Goal: Task Accomplishment & Management: Manage account settings

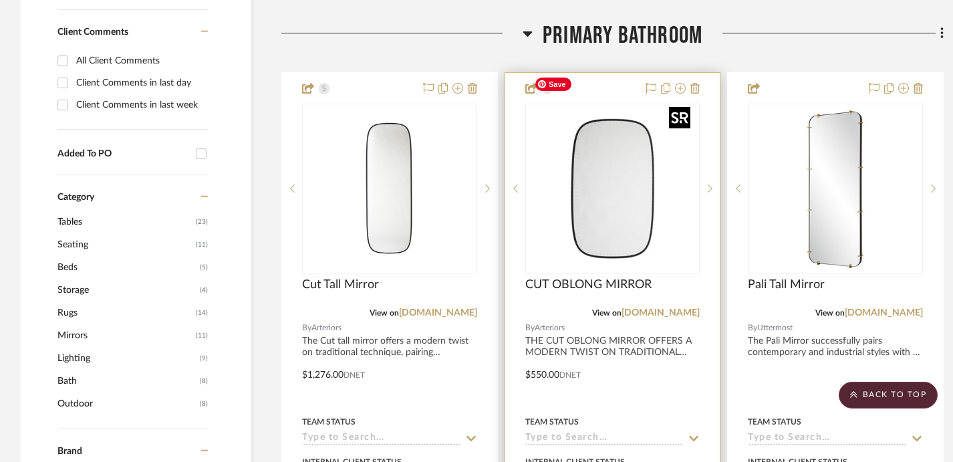
click at [622, 181] on img "0" at bounding box center [612, 188] width 167 height 167
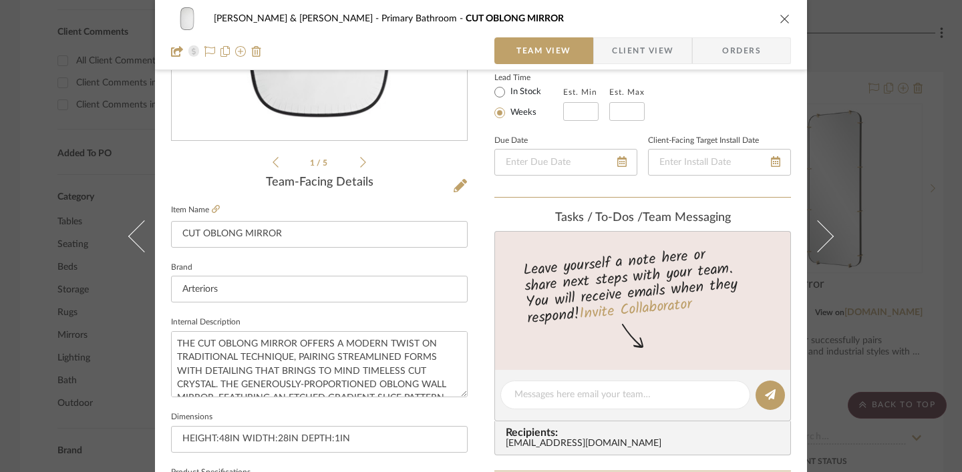
scroll to position [243, 0]
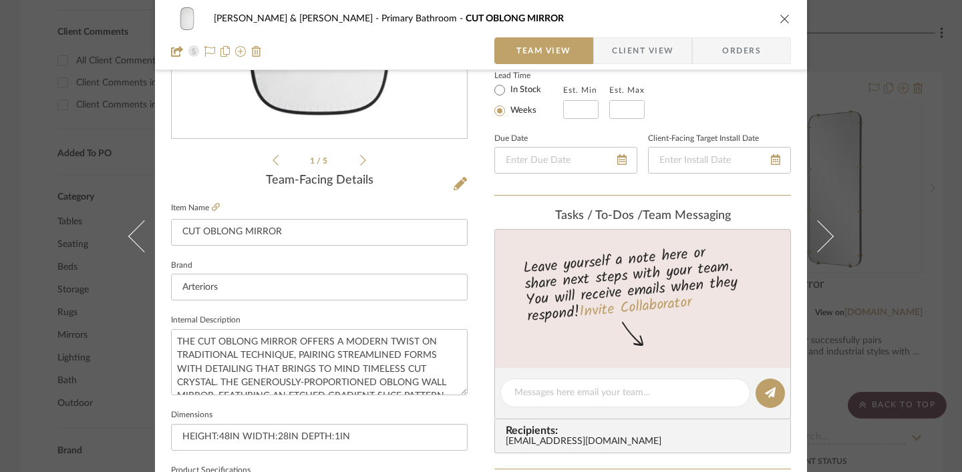
click at [699, 78] on div "JARED & CARLY Primary Bathroom CUT OBLONG MIRROR Team View Client View Orders 1…" at bounding box center [481, 236] width 962 height 472
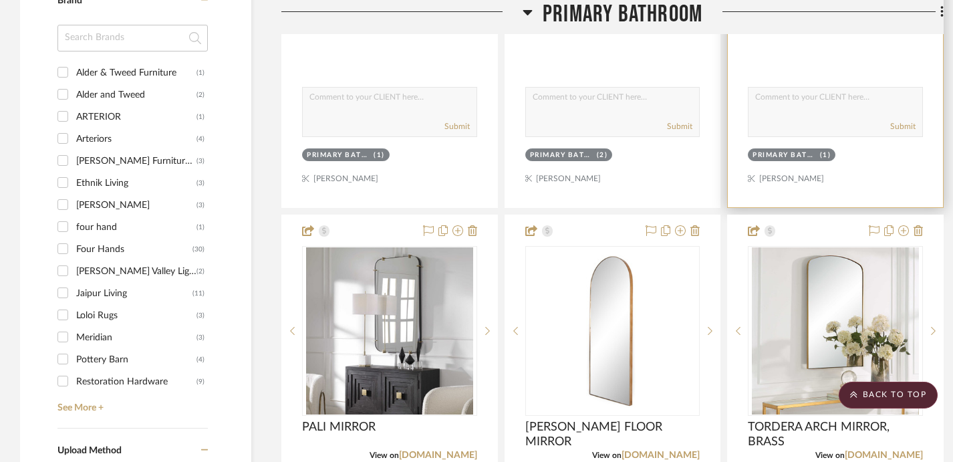
scroll to position [1185, 0]
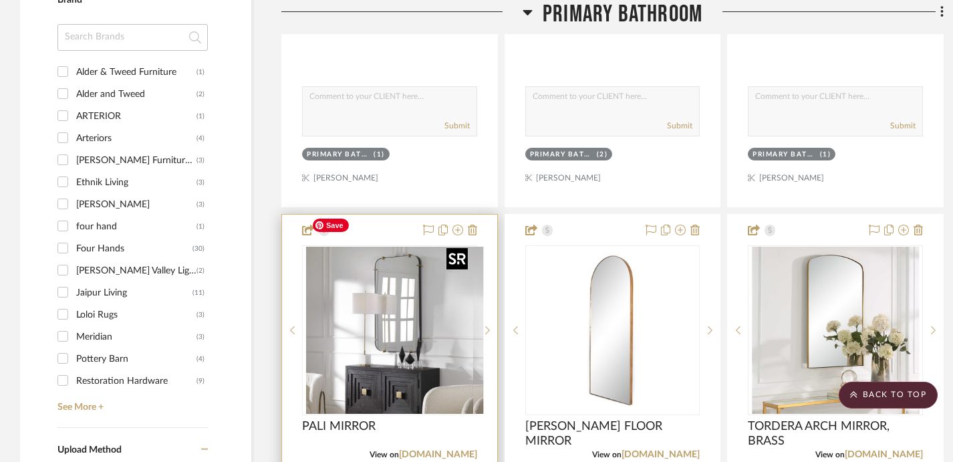
click at [404, 291] on img "0" at bounding box center [399, 330] width 167 height 167
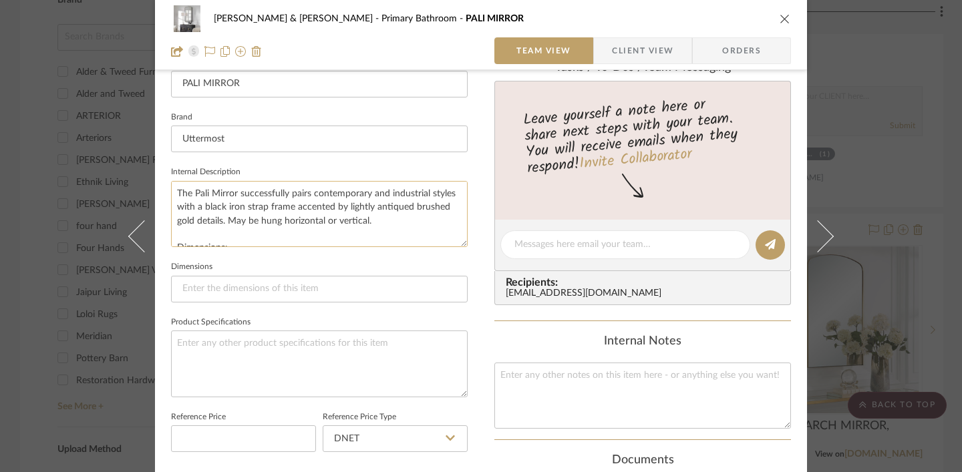
scroll to position [54, 0]
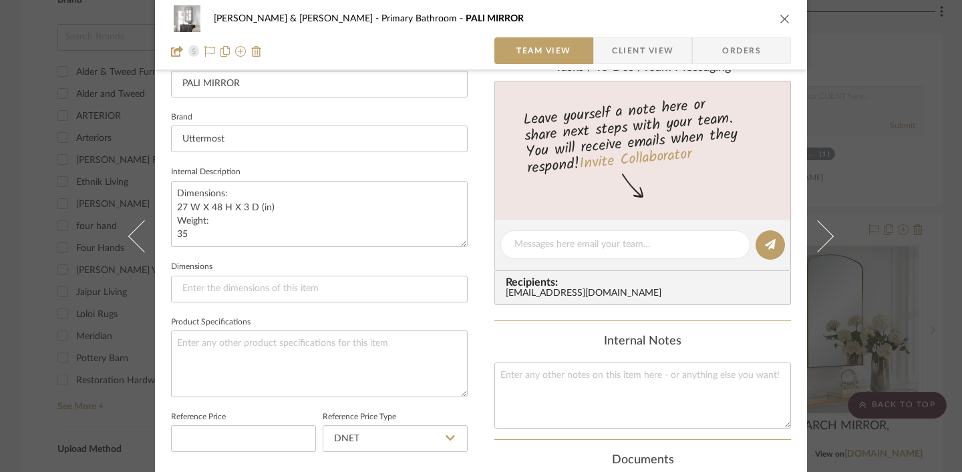
click at [699, 148] on div "JARED & CARLY Primary Bathroom PALI MIRROR Team View Client View Orders 1 / 5 T…" at bounding box center [481, 236] width 962 height 472
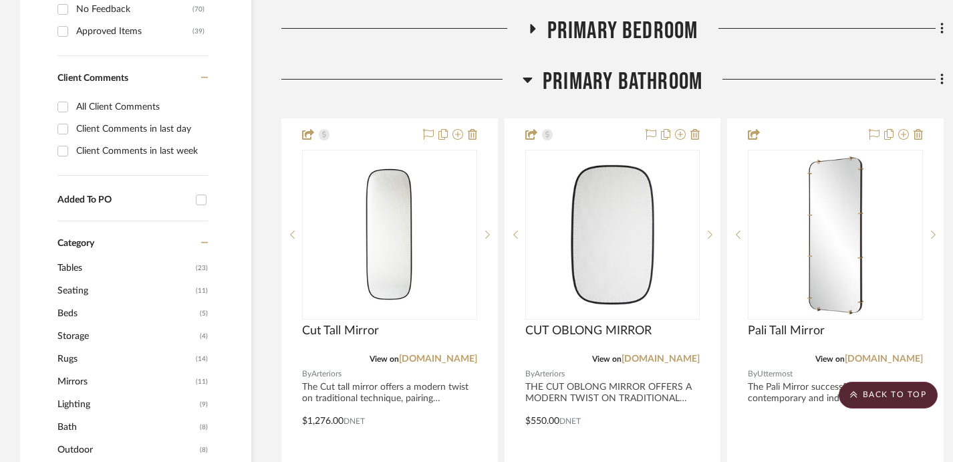
scroll to position [628, 0]
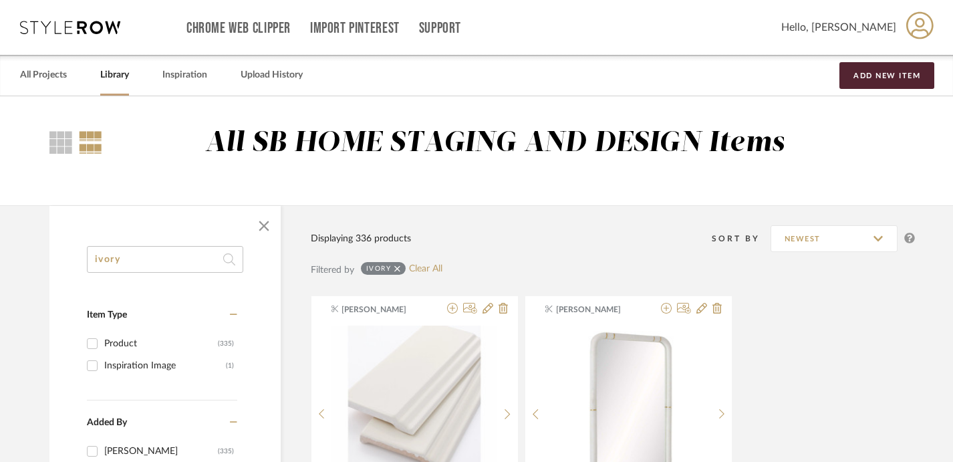
drag, startPoint x: 134, startPoint y: 263, endPoint x: 55, endPoint y: 245, distance: 80.7
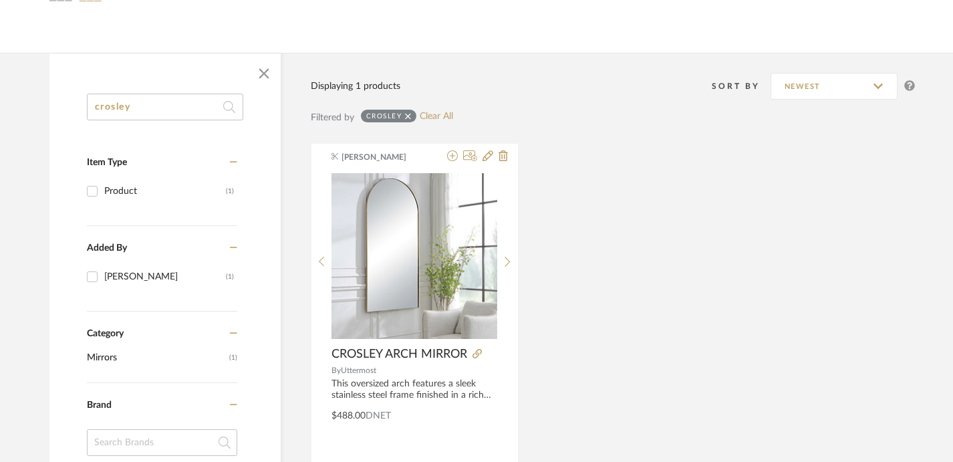
scroll to position [151, 0]
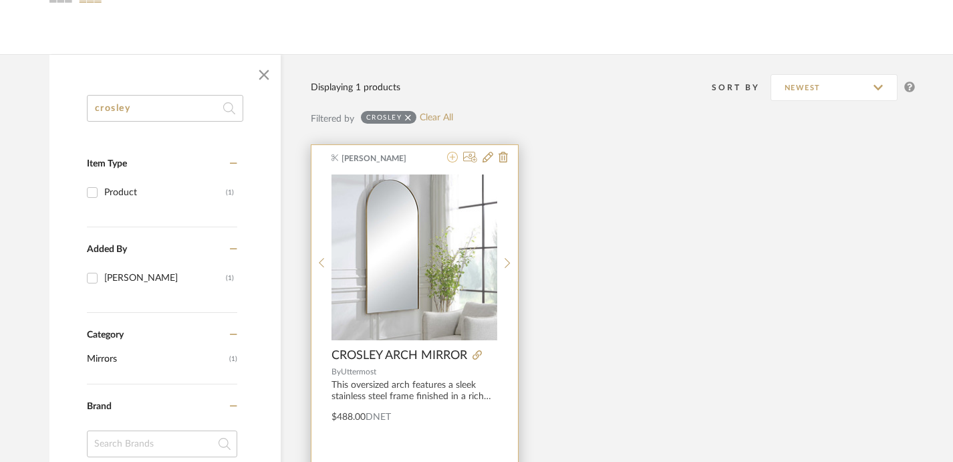
click at [454, 159] on icon at bounding box center [452, 157] width 11 height 11
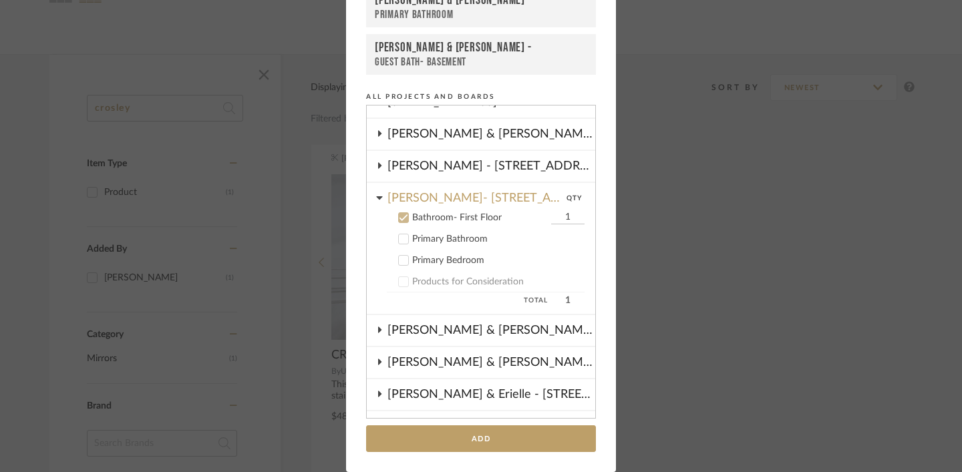
scroll to position [79, 0]
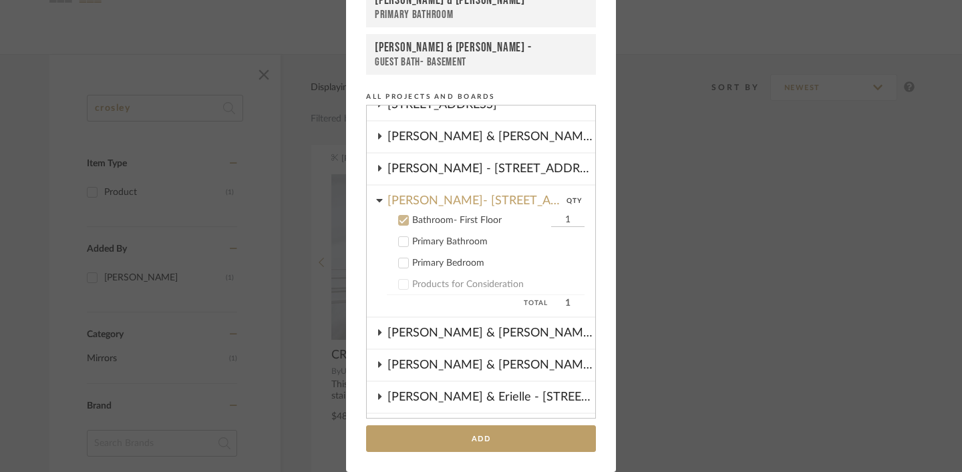
click at [400, 218] on icon at bounding box center [403, 220] width 9 height 9
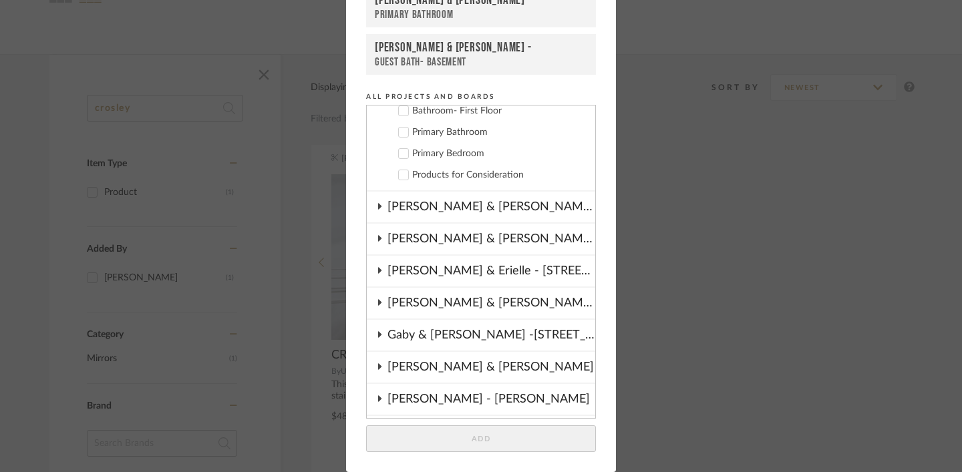
scroll to position [194, 0]
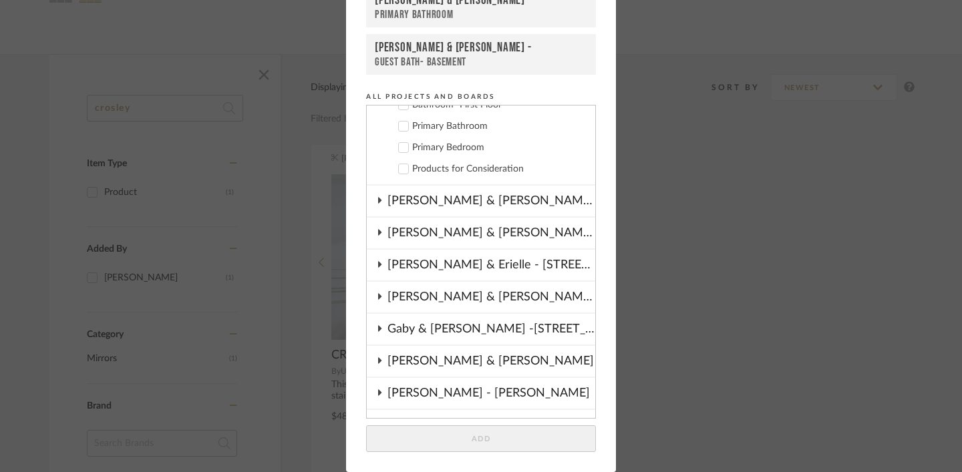
click at [376, 365] on fa-icon at bounding box center [379, 361] width 7 height 11
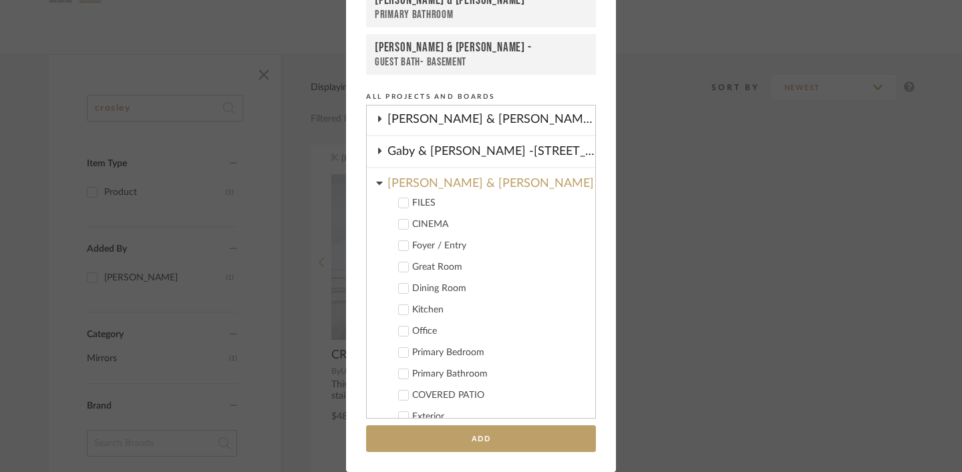
scroll to position [380, 0]
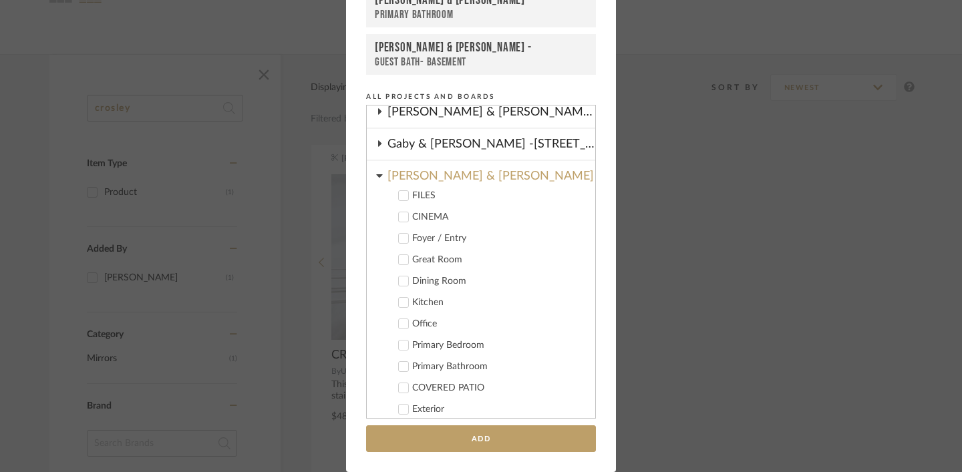
click at [400, 367] on icon at bounding box center [404, 367] width 9 height 7
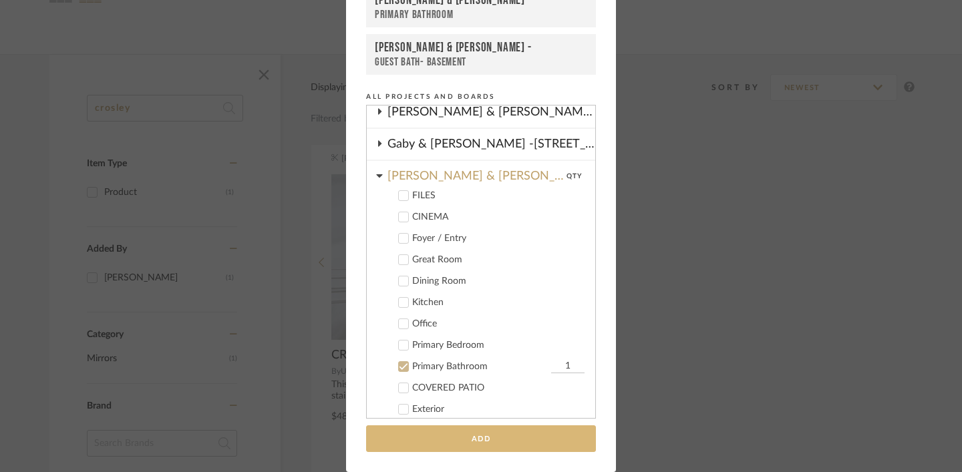
click at [442, 442] on button "Add" at bounding box center [481, 439] width 230 height 27
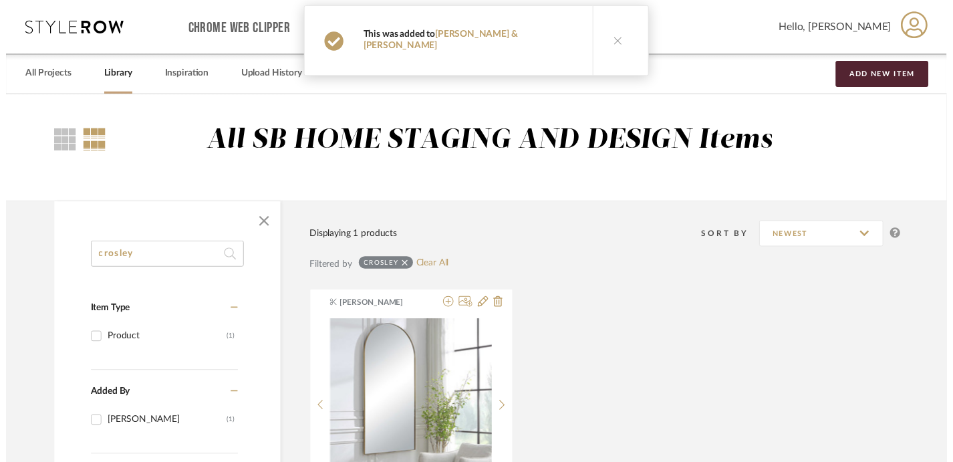
scroll to position [151, 0]
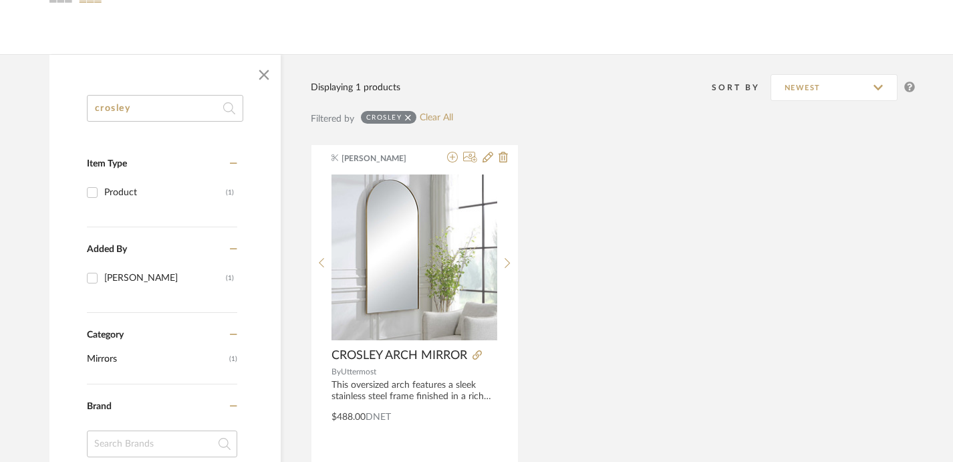
drag, startPoint x: 157, startPoint y: 111, endPoint x: 50, endPoint y: 106, distance: 107.0
click at [50, 106] on div "crosley Item Type Product (1) Added By Keith Benham (1) Category Mirrors (1) Br…" at bounding box center [164, 459] width 231 height 729
paste input "Lanester"
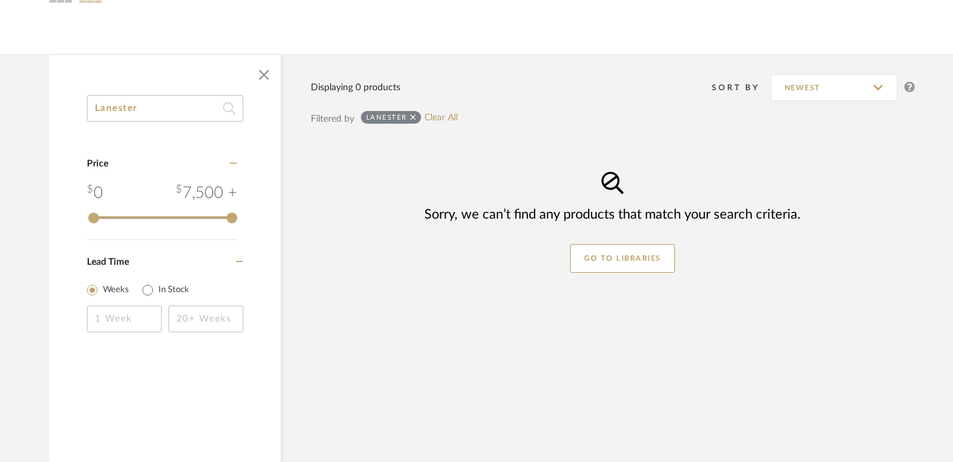
drag, startPoint x: 153, startPoint y: 109, endPoint x: 49, endPoint y: 100, distance: 103.9
click at [50, 100] on div "Lanester Category Price 0 7,500 + 0 7500 Lead Time Weeks In Stock" at bounding box center [164, 231] width 231 height 272
paste input "ev"
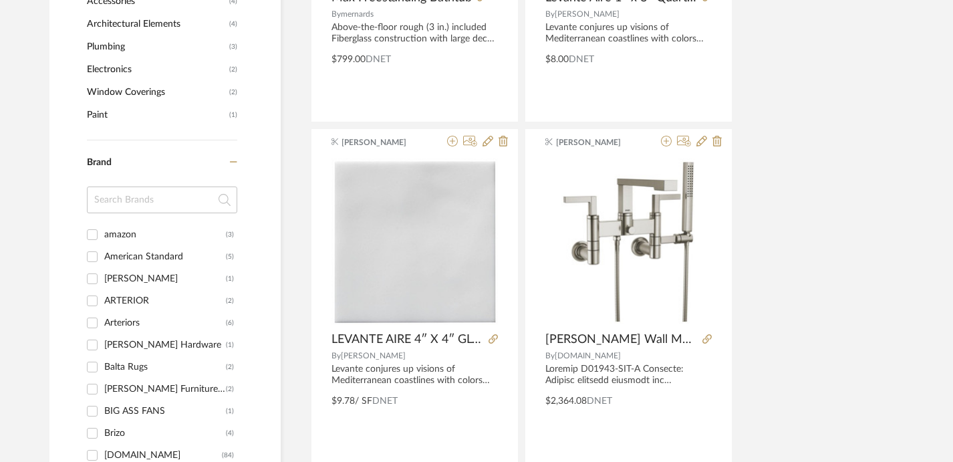
scroll to position [152, 0]
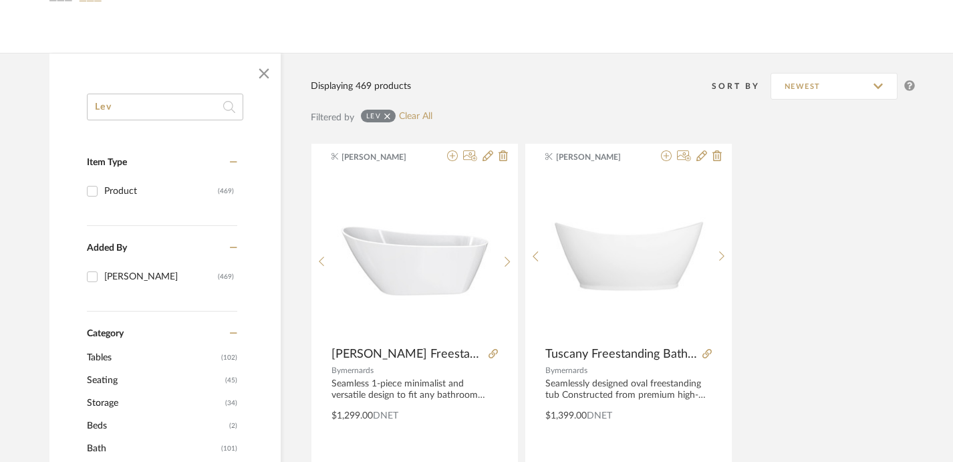
click at [132, 104] on input "Lev" at bounding box center [165, 107] width 156 height 27
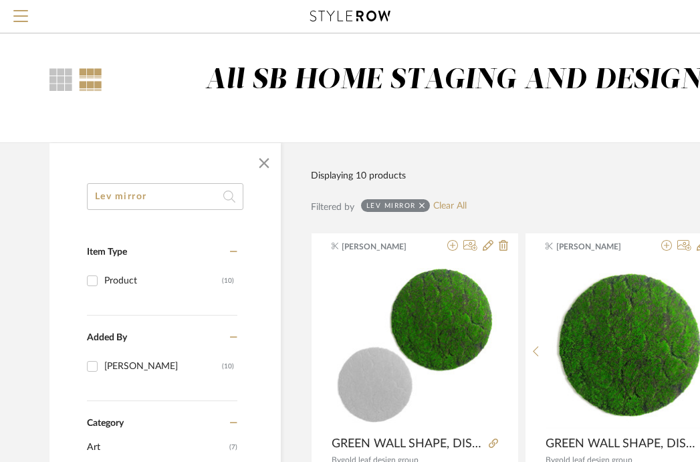
drag, startPoint x: 158, startPoint y: 198, endPoint x: 58, endPoint y: 190, distance: 100.5
paste input "Vestry"
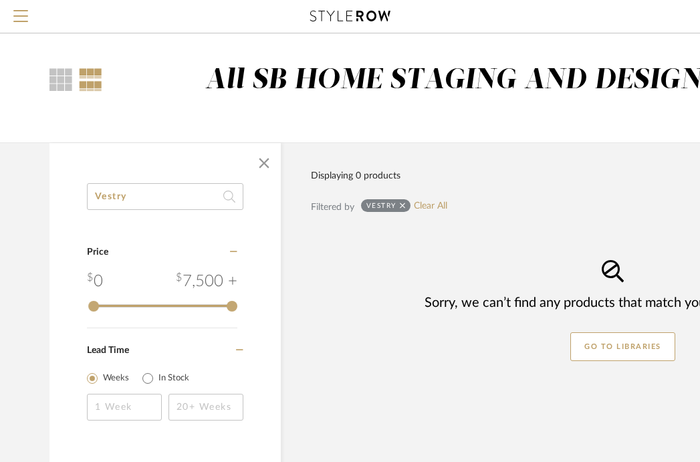
drag, startPoint x: 142, startPoint y: 195, endPoint x: 39, endPoint y: 196, distance: 102.9
click at [40, 196] on div "Vestry Category Price 0 7,500 + 0 7500 Lead Time Weeks In Stock Displaying 0 pr…" at bounding box center [481, 376] width 904 height 468
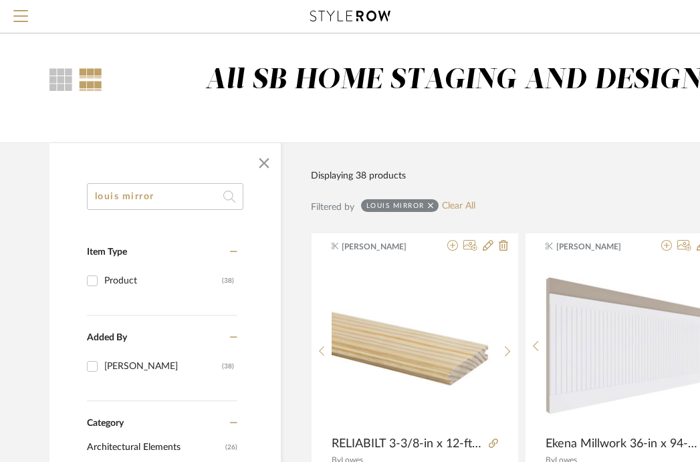
click at [95, 199] on input "louis mirror" at bounding box center [165, 196] width 156 height 27
drag, startPoint x: 202, startPoint y: 198, endPoint x: 23, endPoint y: 166, distance: 182.6
type input "v"
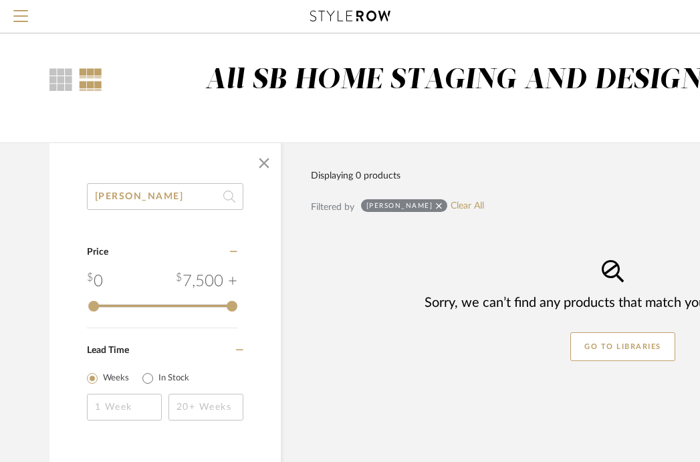
drag, startPoint x: 128, startPoint y: 200, endPoint x: 43, endPoint y: 188, distance: 86.4
click at [45, 188] on div "brody Category Price 0 7,500 + 0 7500 Lead Time Weeks In Stock Displaying 0 pro…" at bounding box center [481, 376] width 904 height 468
paste input "Hooker"
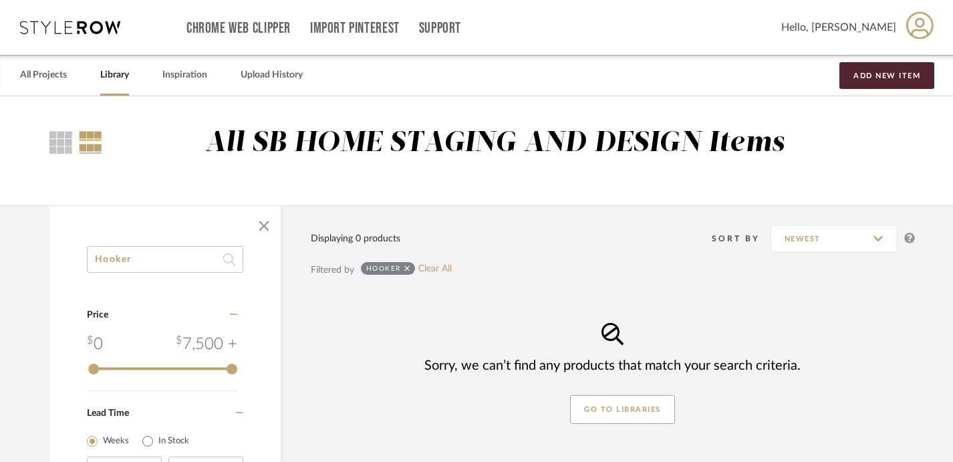
drag, startPoint x: 146, startPoint y: 263, endPoint x: 29, endPoint y: 251, distance: 118.1
click at [35, 253] on div "Hooker Category Price 0 7,500 + 0 7500 Lead Time Weeks In Stock Displaying 0 pr…" at bounding box center [481, 439] width 904 height 468
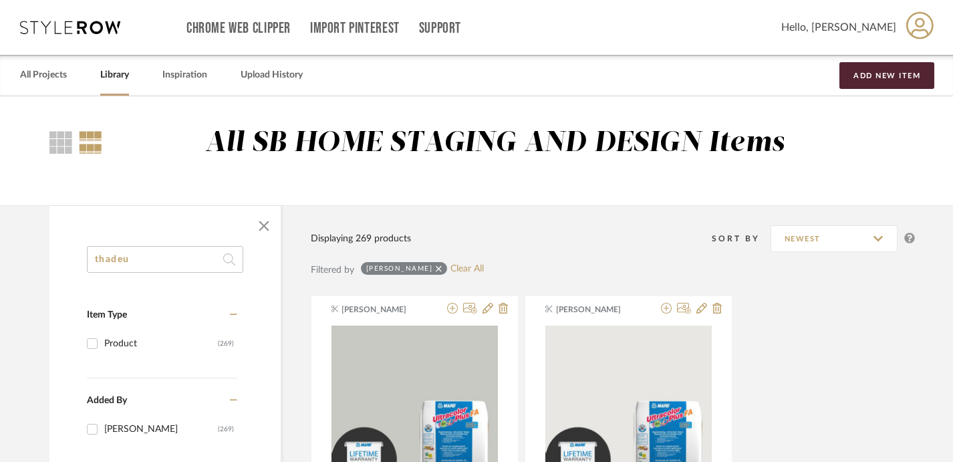
type input "thadeus"
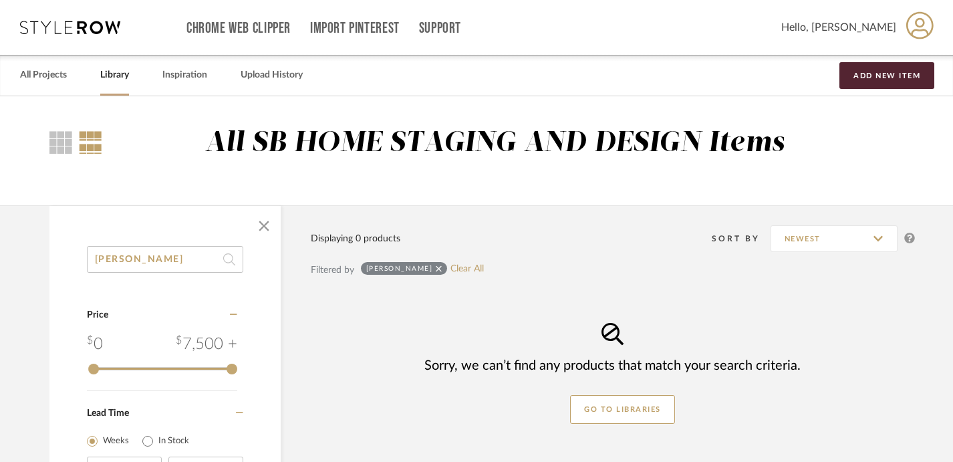
drag, startPoint x: 146, startPoint y: 260, endPoint x: 75, endPoint y: 255, distance: 71.6
click at [75, 255] on div "thadeus Category Price 0 7,500 + 0 7500 Lead Time Weeks In Stock" at bounding box center [164, 382] width 231 height 272
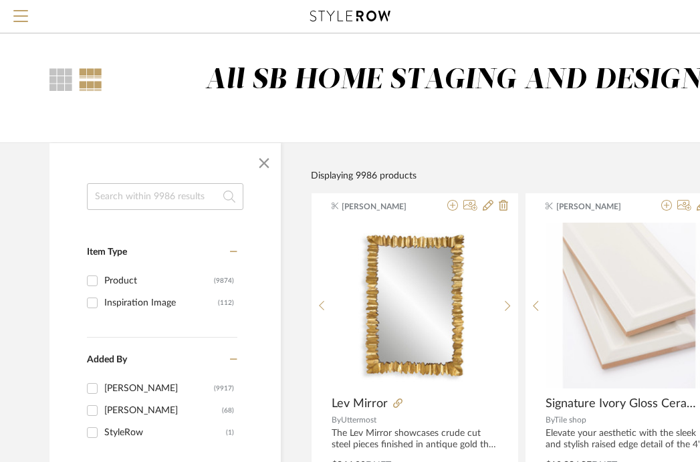
click at [150, 196] on input at bounding box center [165, 196] width 156 height 27
paste input "[PERSON_NAME] Mirror"
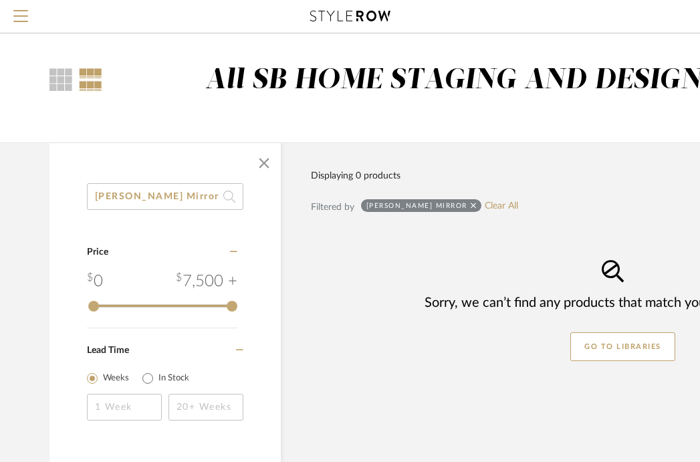
drag, startPoint x: 186, startPoint y: 196, endPoint x: 140, endPoint y: 196, distance: 45.4
click at [140, 196] on input "[PERSON_NAME] Mirror" at bounding box center [165, 196] width 156 height 27
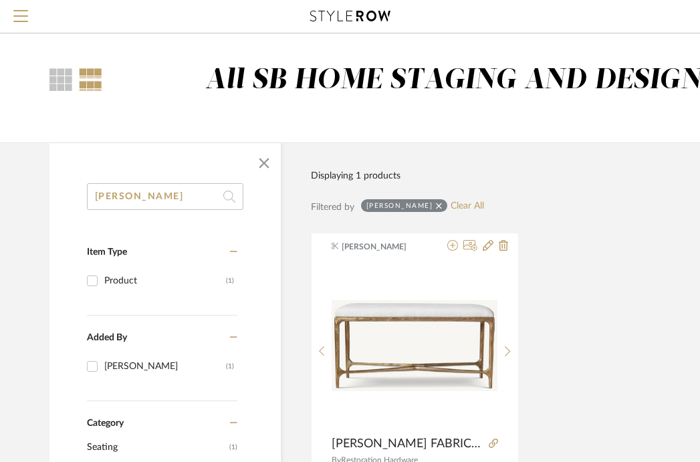
drag, startPoint x: 160, startPoint y: 193, endPoint x: 51, endPoint y: 180, distance: 110.4
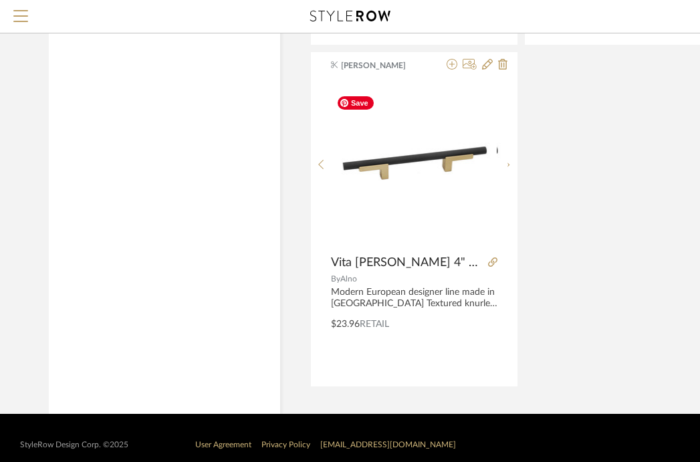
scroll to position [877, 1]
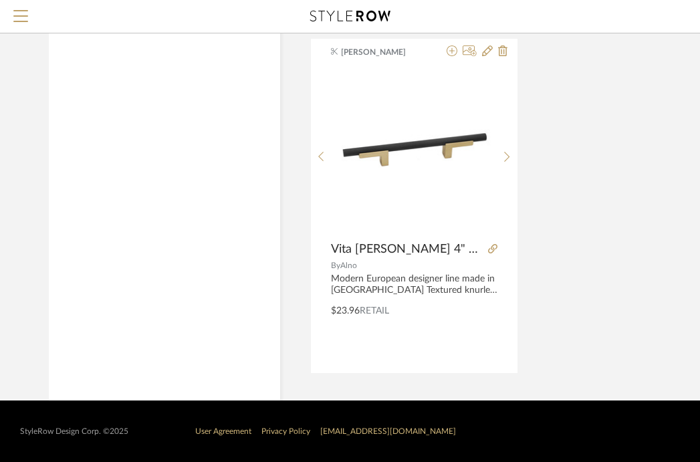
type input "alto mirror"
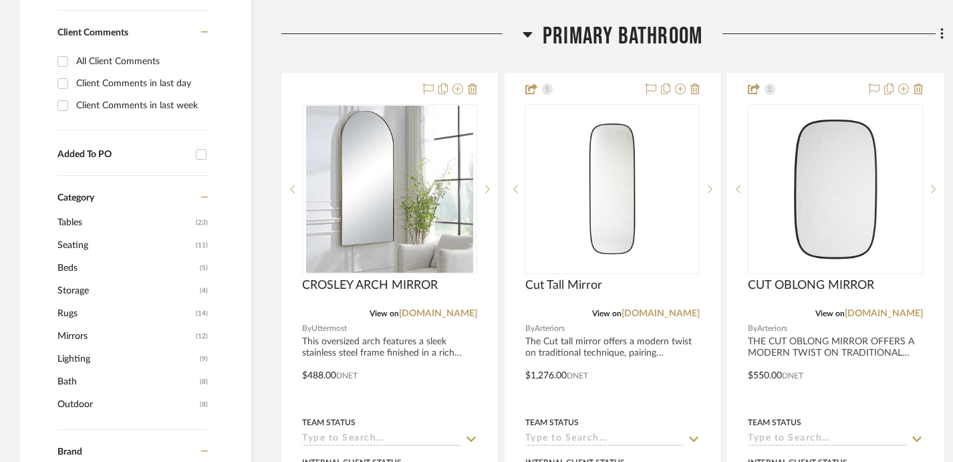
scroll to position [761, 0]
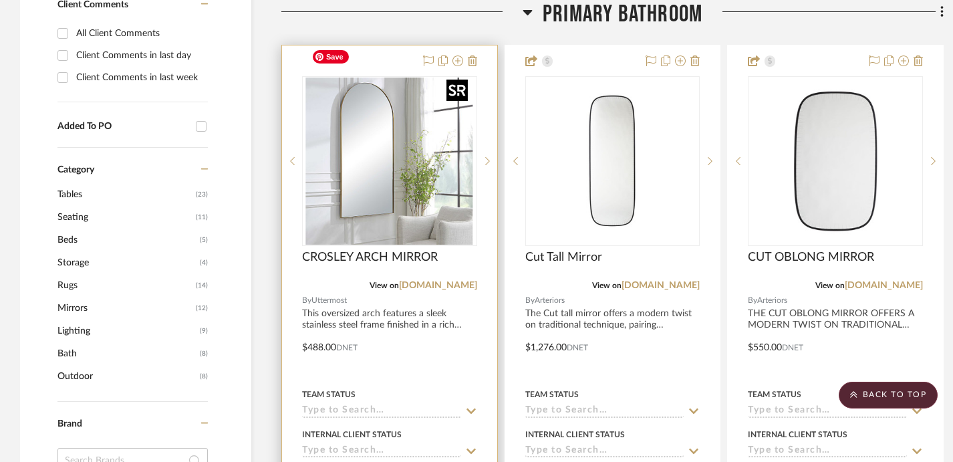
click at [0, 0] on img at bounding box center [0, 0] width 0 height 0
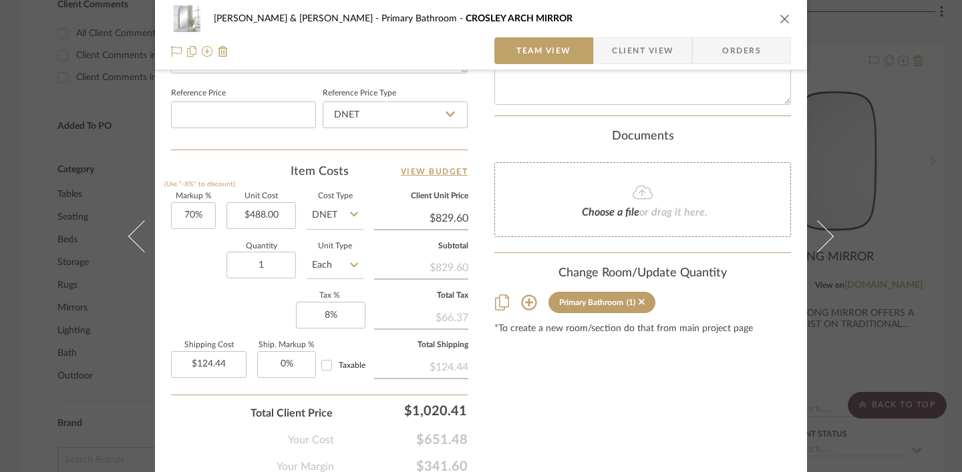
scroll to position [728, 0]
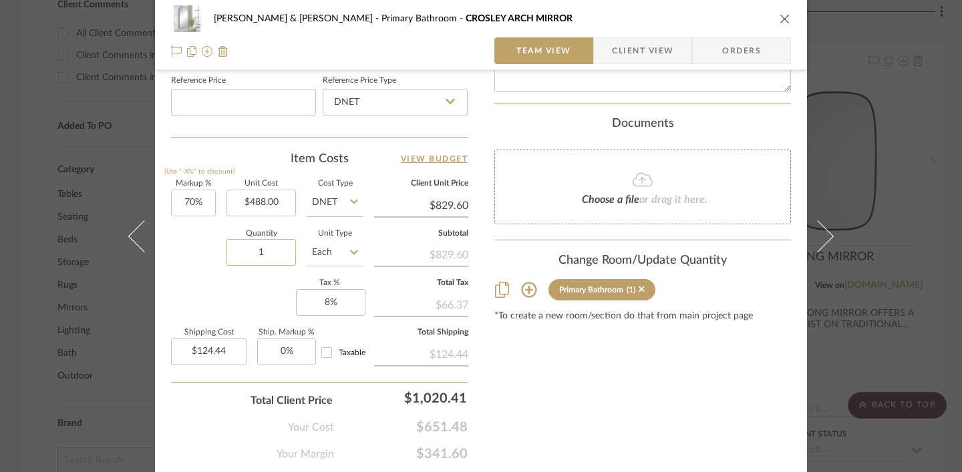
drag, startPoint x: 259, startPoint y: 250, endPoint x: 249, endPoint y: 250, distance: 10.0
click at [250, 250] on input "1" at bounding box center [261, 252] width 69 height 27
drag, startPoint x: 250, startPoint y: 247, endPoint x: 267, endPoint y: 247, distance: 17.4
click at [267, 247] on input "1" at bounding box center [261, 252] width 69 height 27
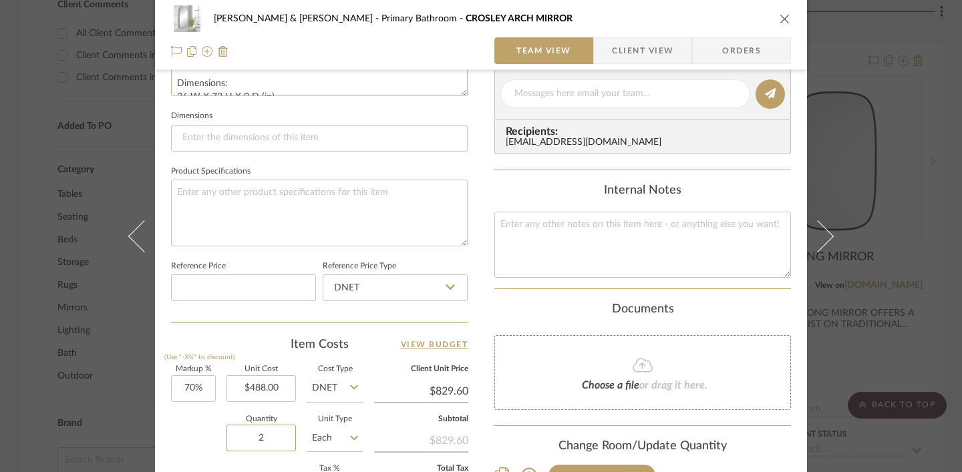
scroll to position [469, 0]
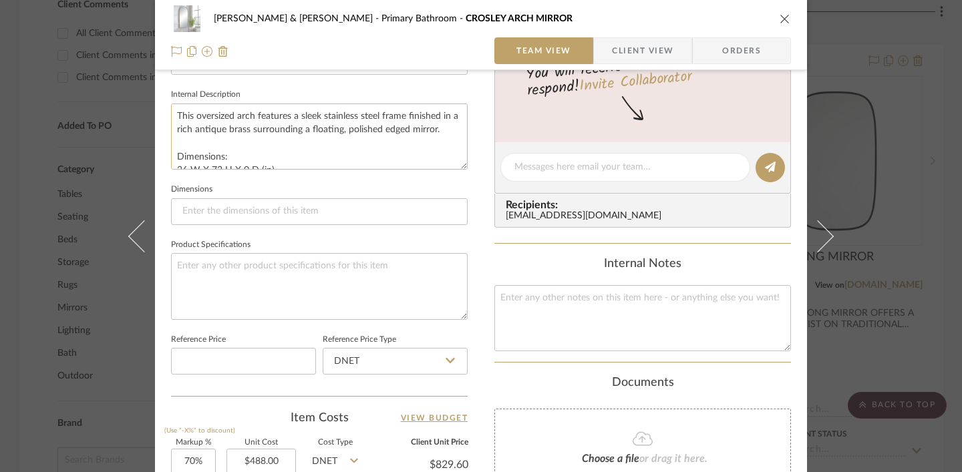
type input "2"
click at [253, 142] on textarea "This oversized arch features a sleek stainless steel frame finished in a rich a…" at bounding box center [319, 137] width 297 height 66
type input "$248.88"
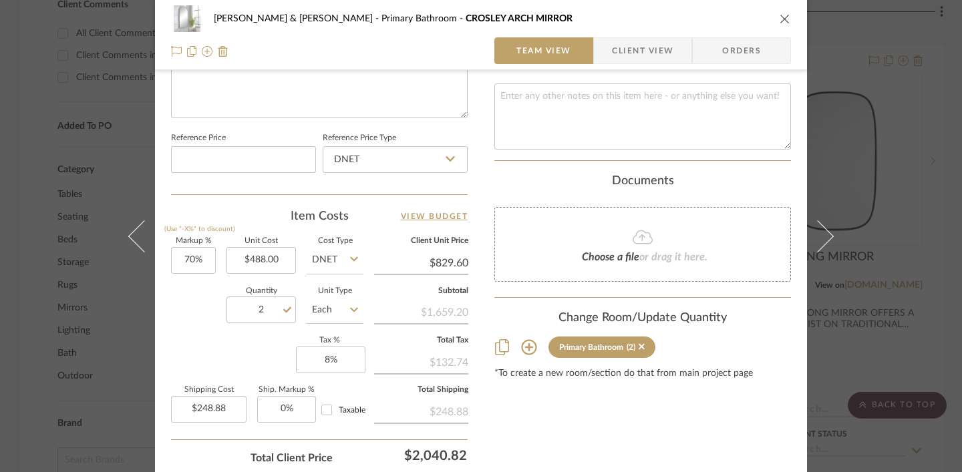
scroll to position [769, 0]
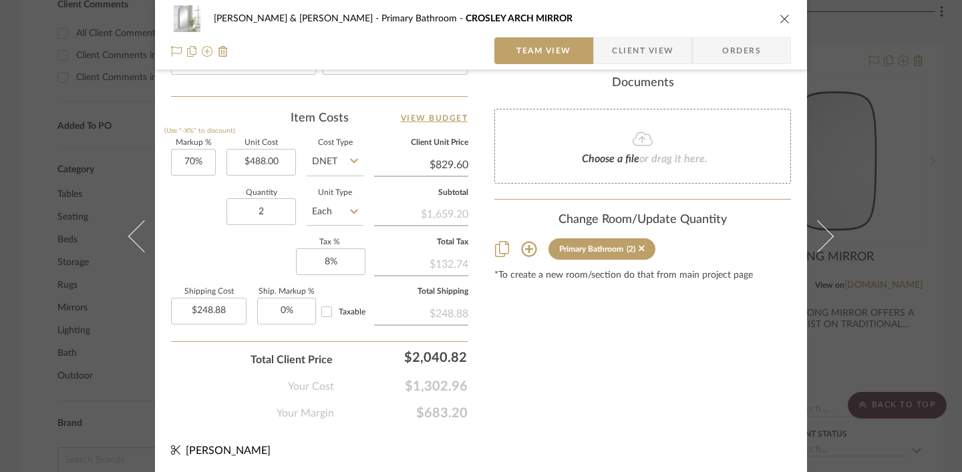
click at [782, 17] on icon "close" at bounding box center [785, 18] width 11 height 11
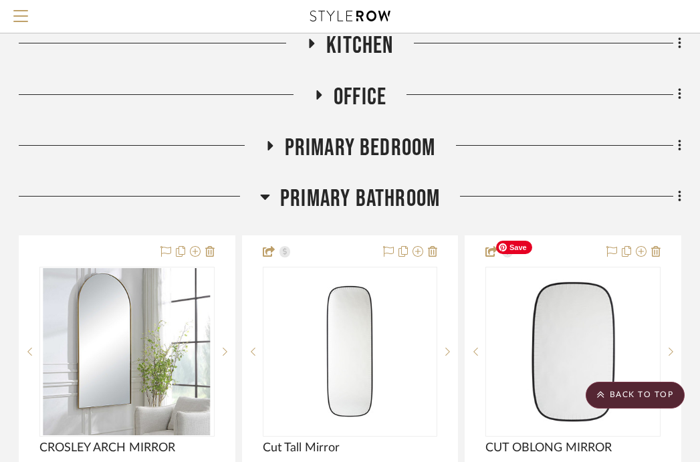
scroll to position [473, 263]
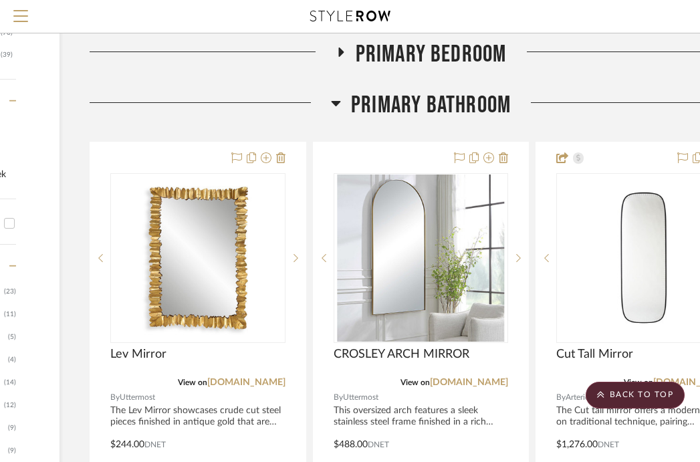
scroll to position [601, 220]
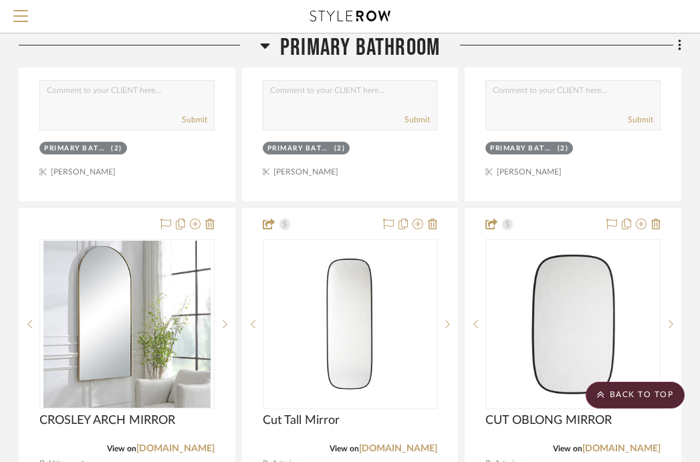
scroll to position [1129, 263]
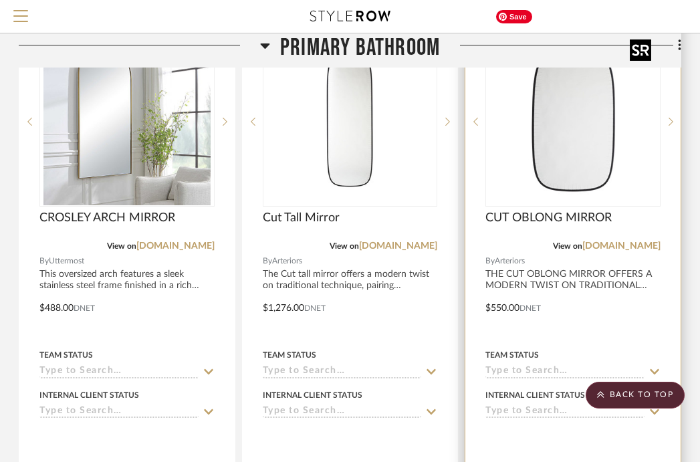
click at [572, 138] on img "0" at bounding box center [572, 121] width 167 height 167
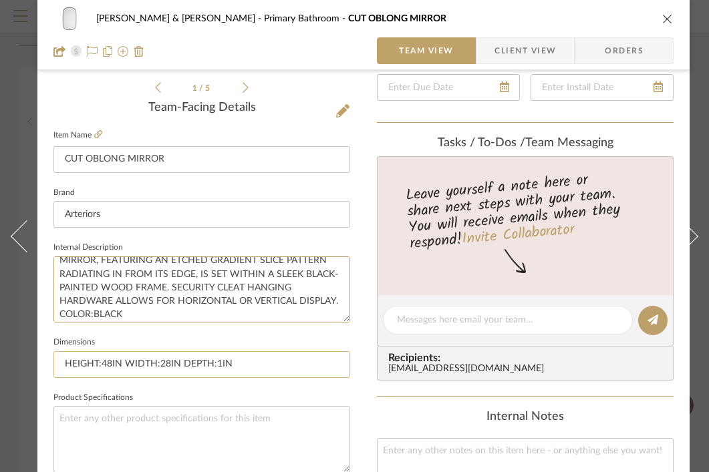
scroll to position [359, 0]
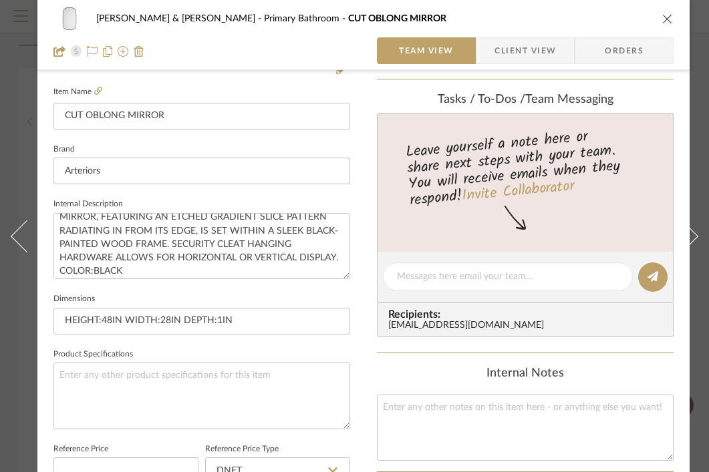
click at [669, 18] on icon "close" at bounding box center [667, 18] width 11 height 11
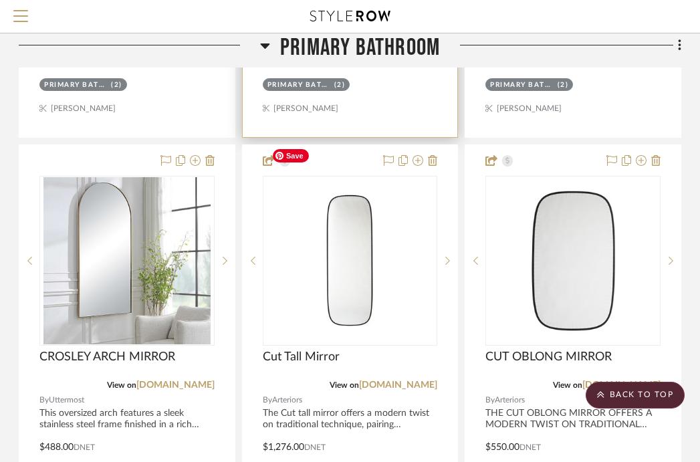
scroll to position [1203, 263]
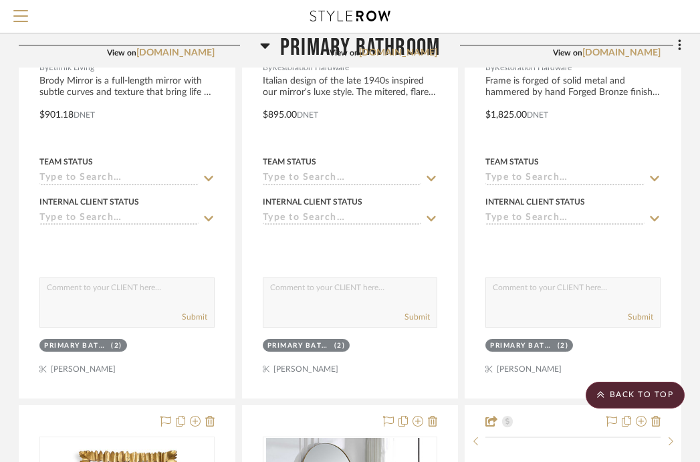
scroll to position [1026, 263]
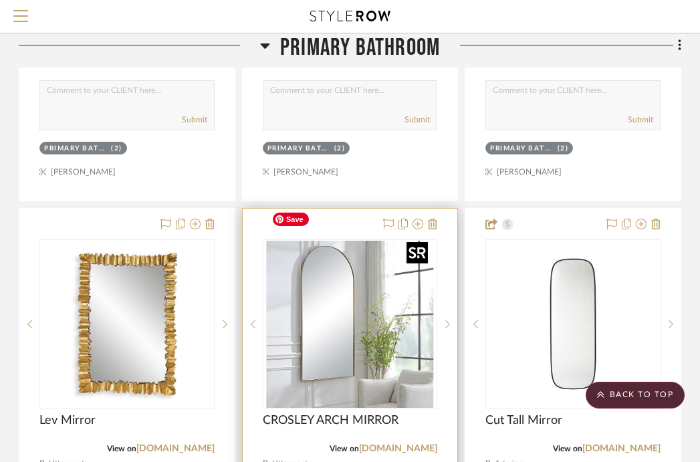
click at [364, 325] on img "0" at bounding box center [349, 324] width 167 height 167
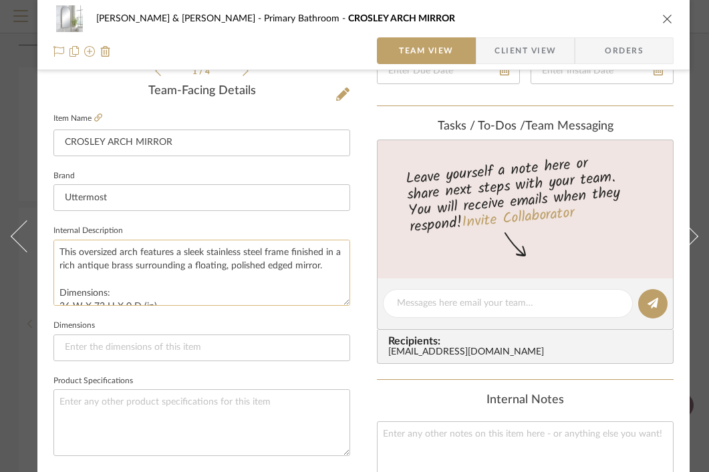
scroll to position [13, 0]
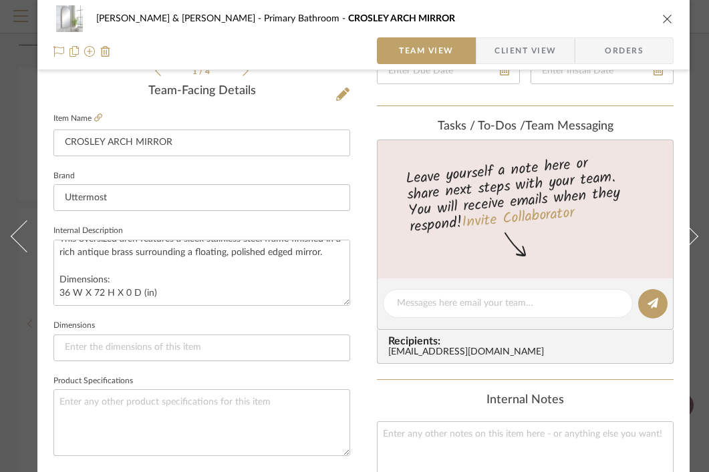
click at [665, 18] on icon "close" at bounding box center [667, 18] width 11 height 11
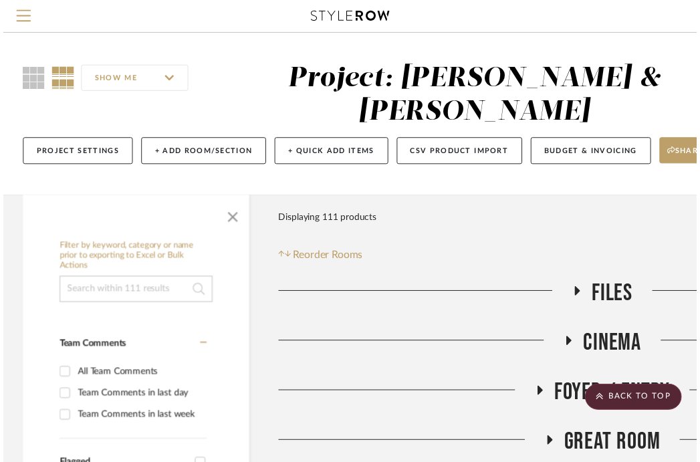
scroll to position [1128, 263]
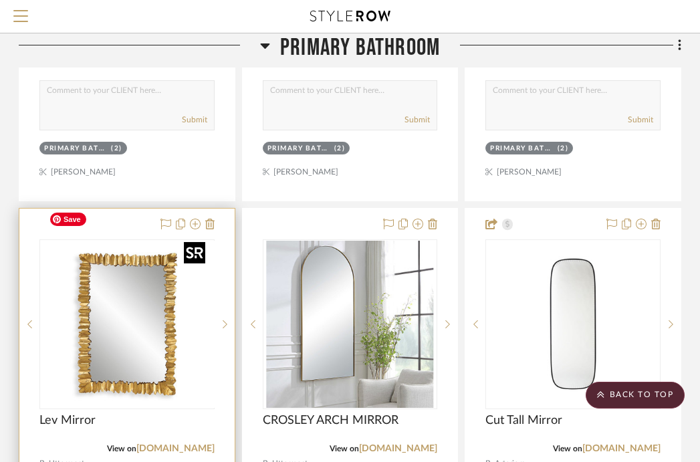
click at [154, 313] on div at bounding box center [126, 324] width 175 height 170
click at [118, 323] on img "0" at bounding box center [126, 324] width 167 height 167
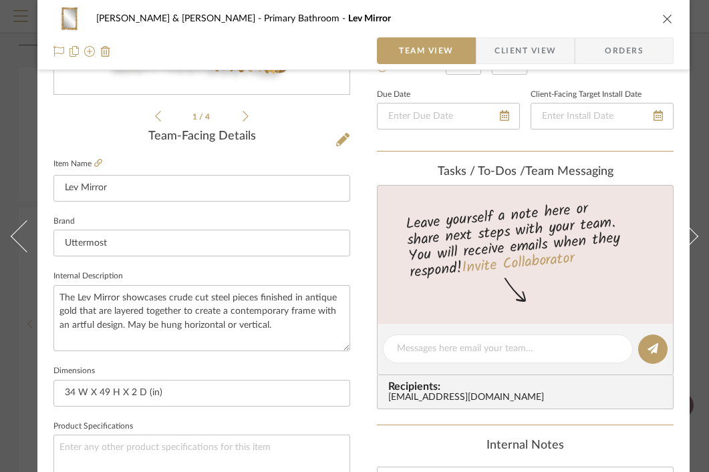
scroll to position [292, 0]
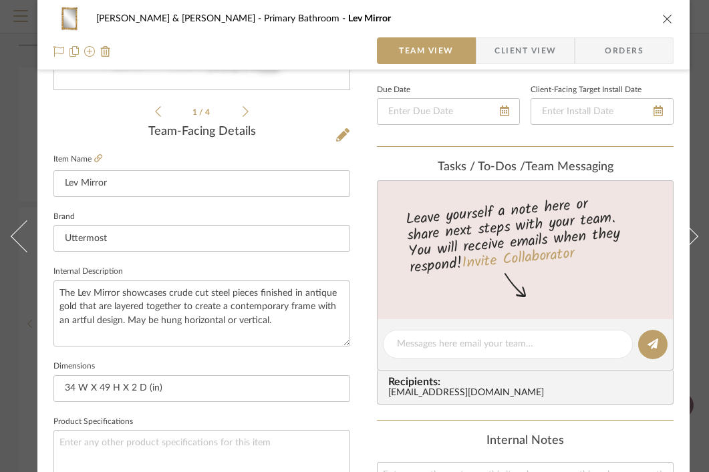
click at [667, 20] on icon "close" at bounding box center [667, 18] width 11 height 11
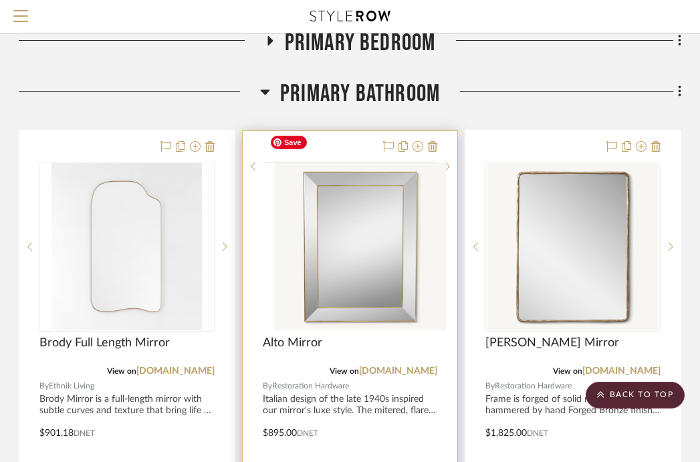
scroll to position [587, 263]
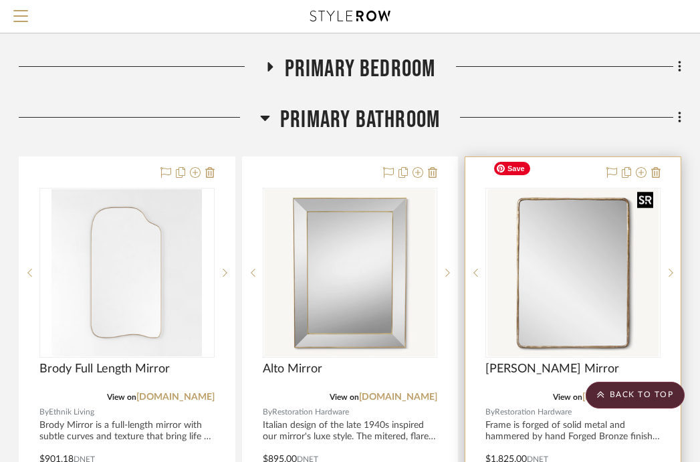
click at [563, 206] on img "0" at bounding box center [573, 272] width 172 height 167
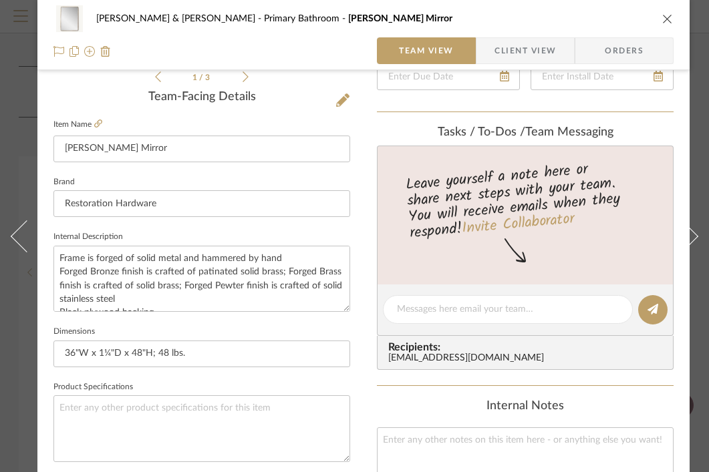
scroll to position [332, 0]
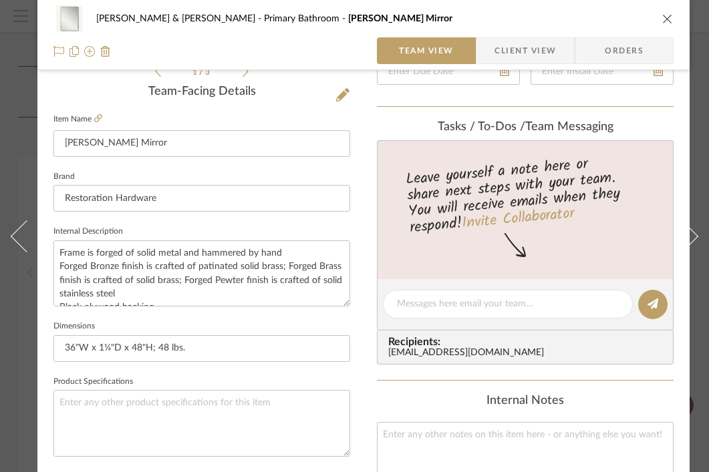
click at [659, 15] on div "[PERSON_NAME] & [PERSON_NAME] Primary Bathroom [PERSON_NAME] Mirror" at bounding box center [363, 18] width 620 height 27
click at [665, 21] on icon "close" at bounding box center [667, 18] width 11 height 11
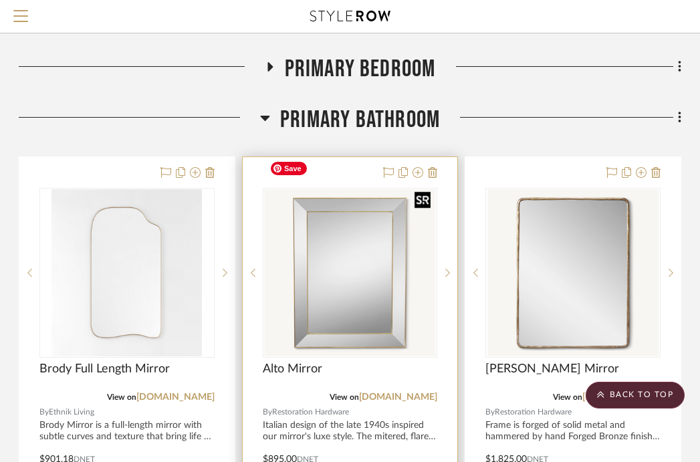
click at [361, 242] on img "0" at bounding box center [350, 272] width 172 height 167
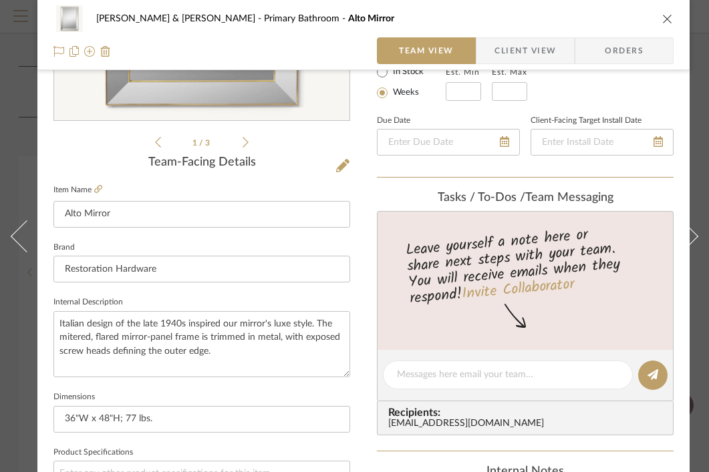
scroll to position [262, 0]
click at [663, 14] on icon "close" at bounding box center [667, 18] width 11 height 11
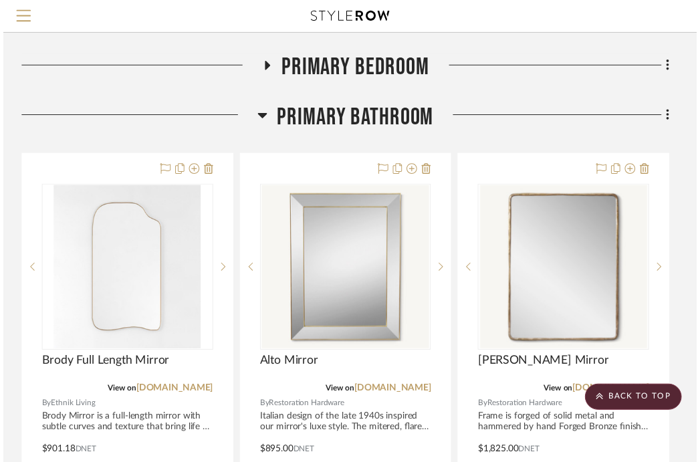
scroll to position [587, 263]
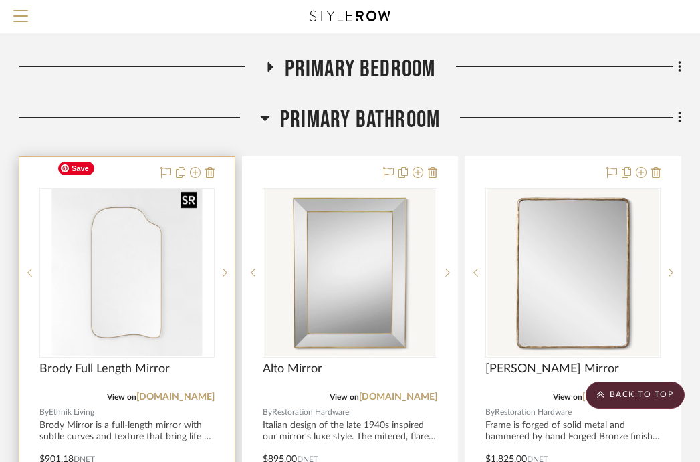
click at [91, 257] on div at bounding box center [126, 273] width 175 height 170
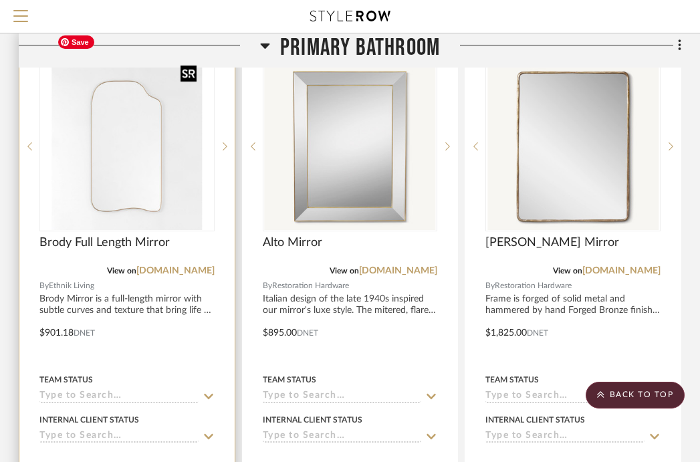
scroll to position [712, 263]
click at [142, 160] on img "0" at bounding box center [126, 146] width 150 height 167
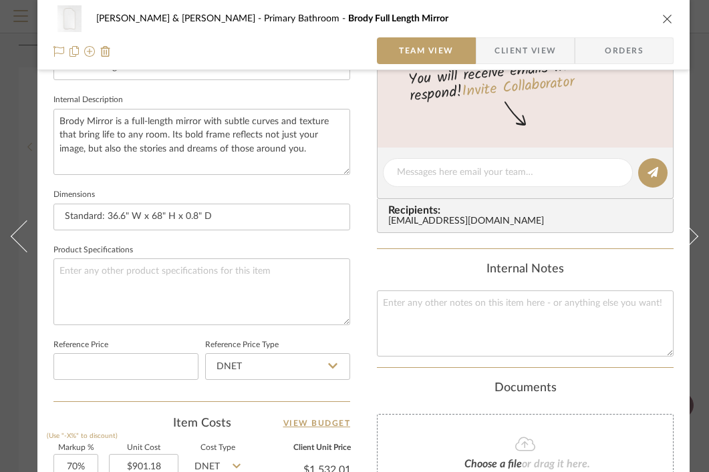
scroll to position [459, 0]
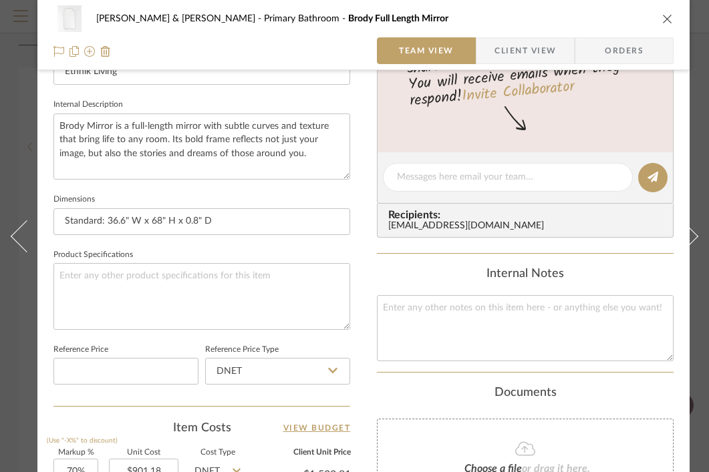
click at [663, 17] on icon "close" at bounding box center [667, 18] width 11 height 11
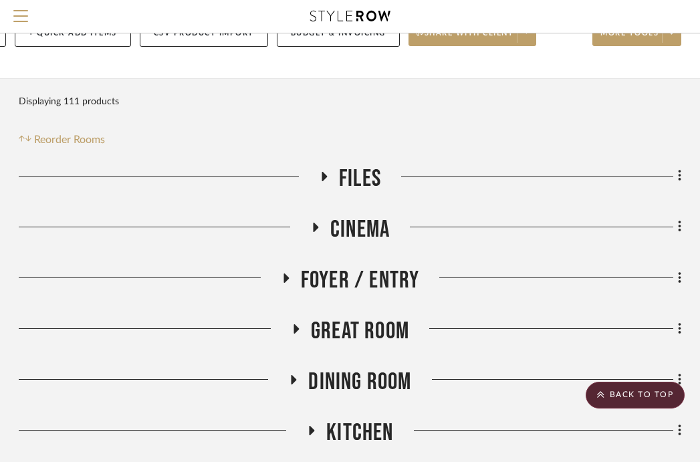
scroll to position [118, 263]
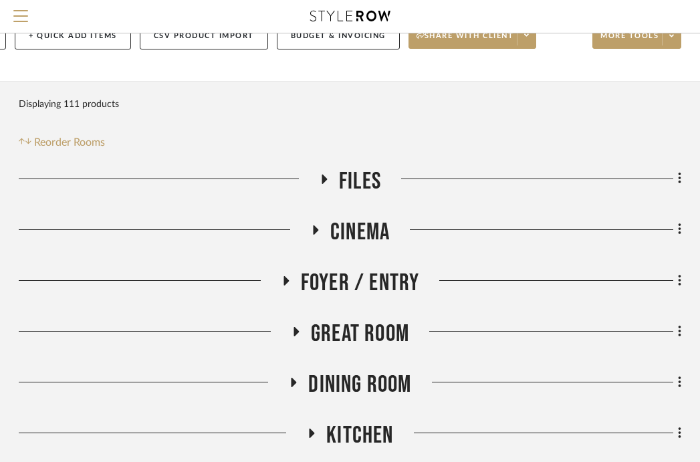
drag, startPoint x: 120, startPoint y: 251, endPoint x: 708, endPoint y: 29, distance: 628.4
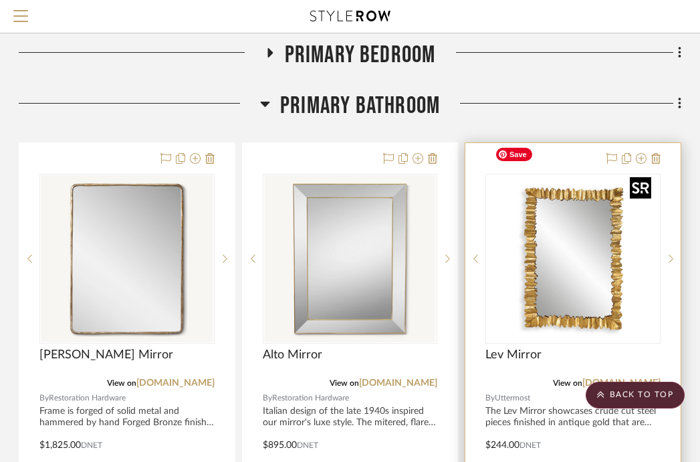
click at [577, 251] on img "0" at bounding box center [572, 258] width 167 height 167
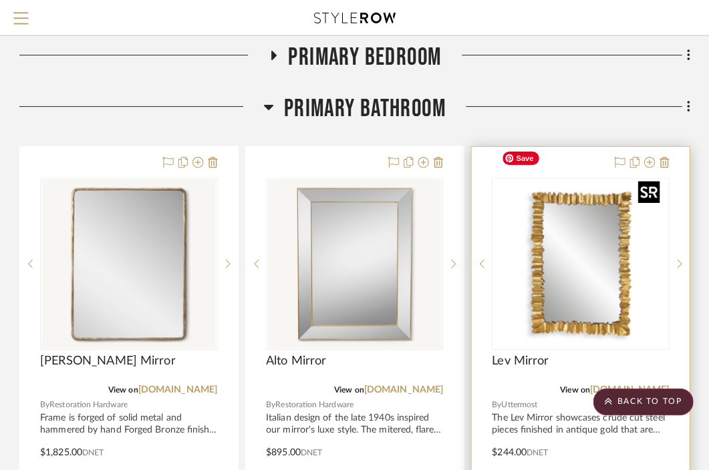
scroll to position [0, 0]
